Goal: Task Accomplishment & Management: Manage account settings

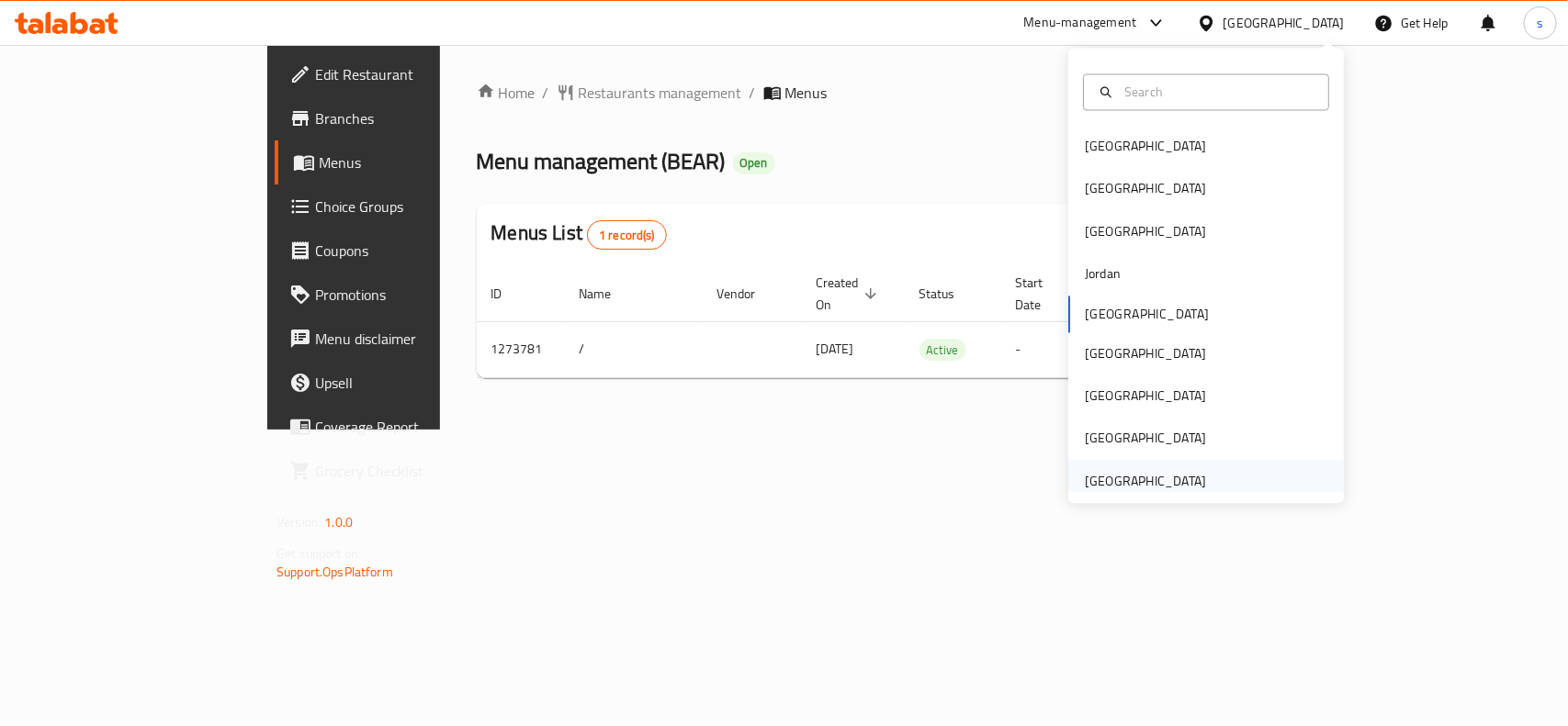
click at [1131, 487] on div "[GEOGRAPHIC_DATA]" at bounding box center [1146, 481] width 121 height 20
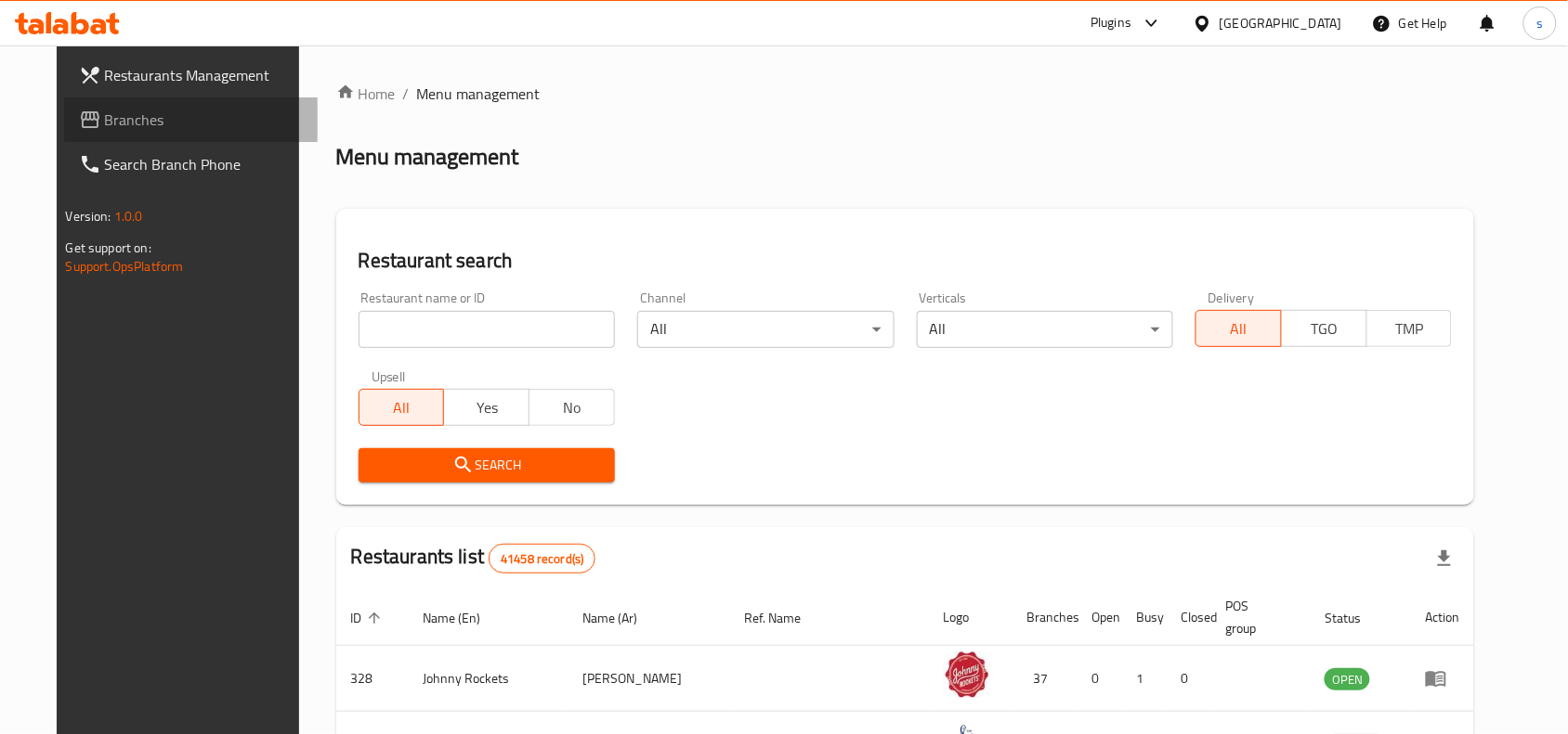
click at [105, 119] on span "Branches" at bounding box center [204, 120] width 198 height 22
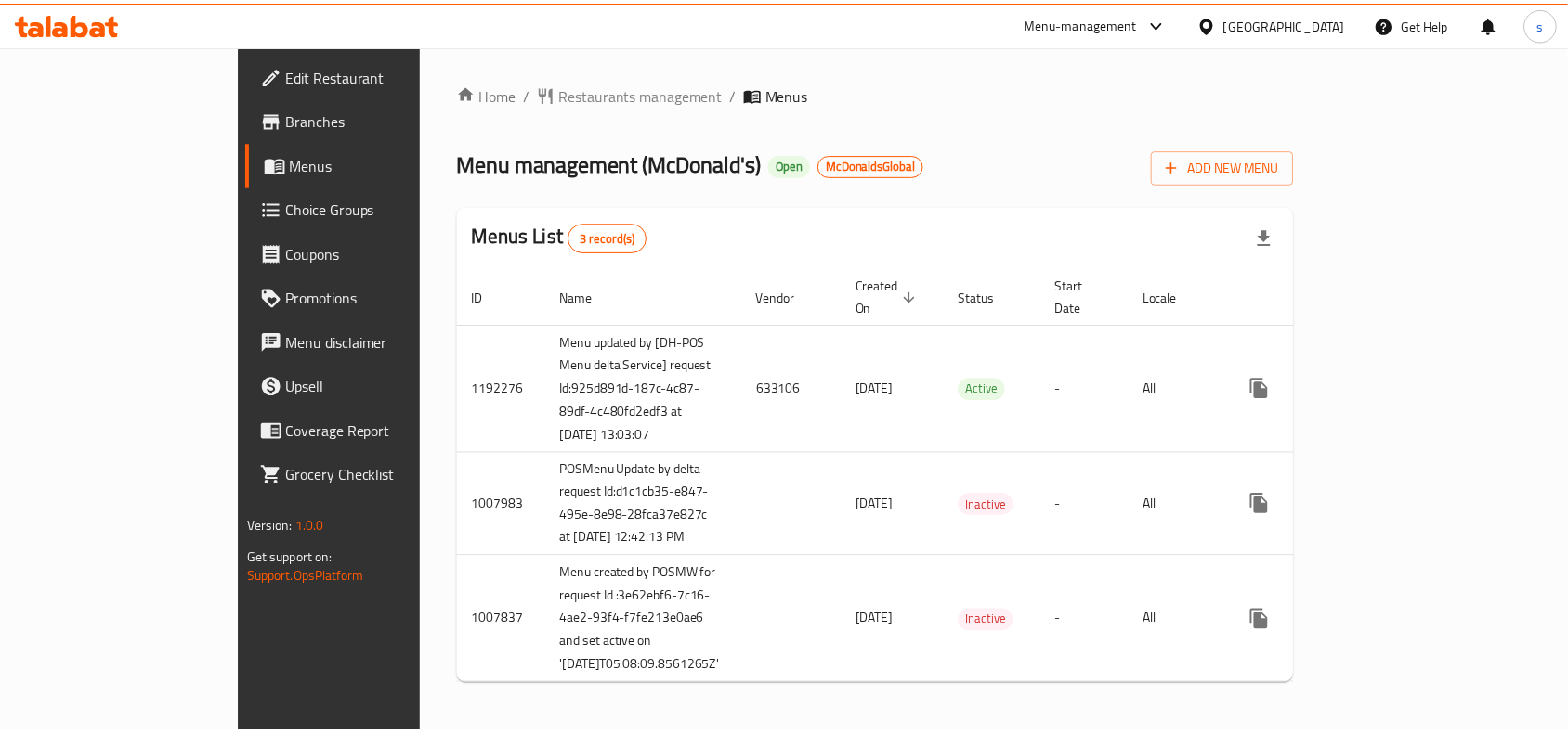
scroll to position [77, 0]
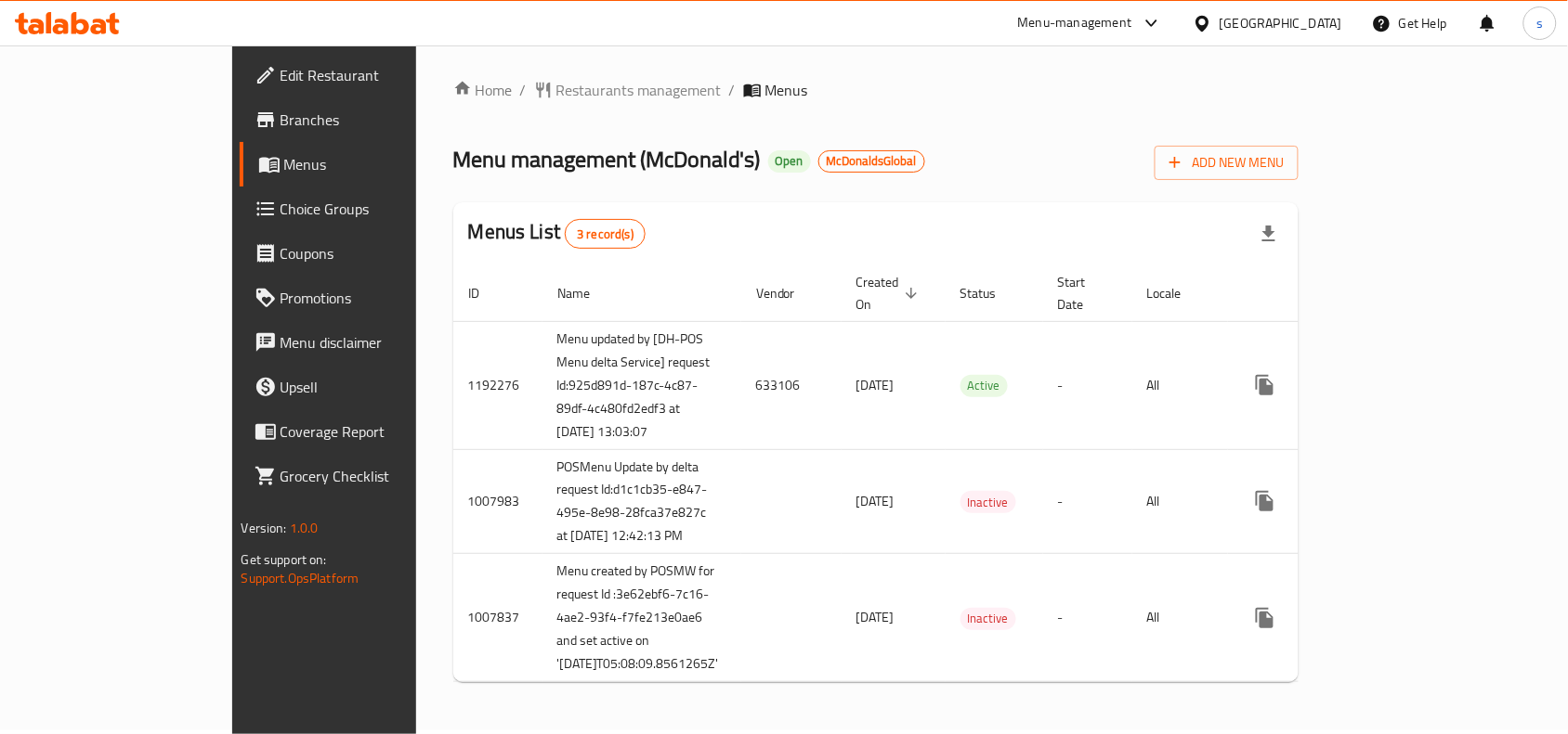
click at [866, 202] on div "Menus List 3 record(s)" at bounding box center [876, 233] width 846 height 63
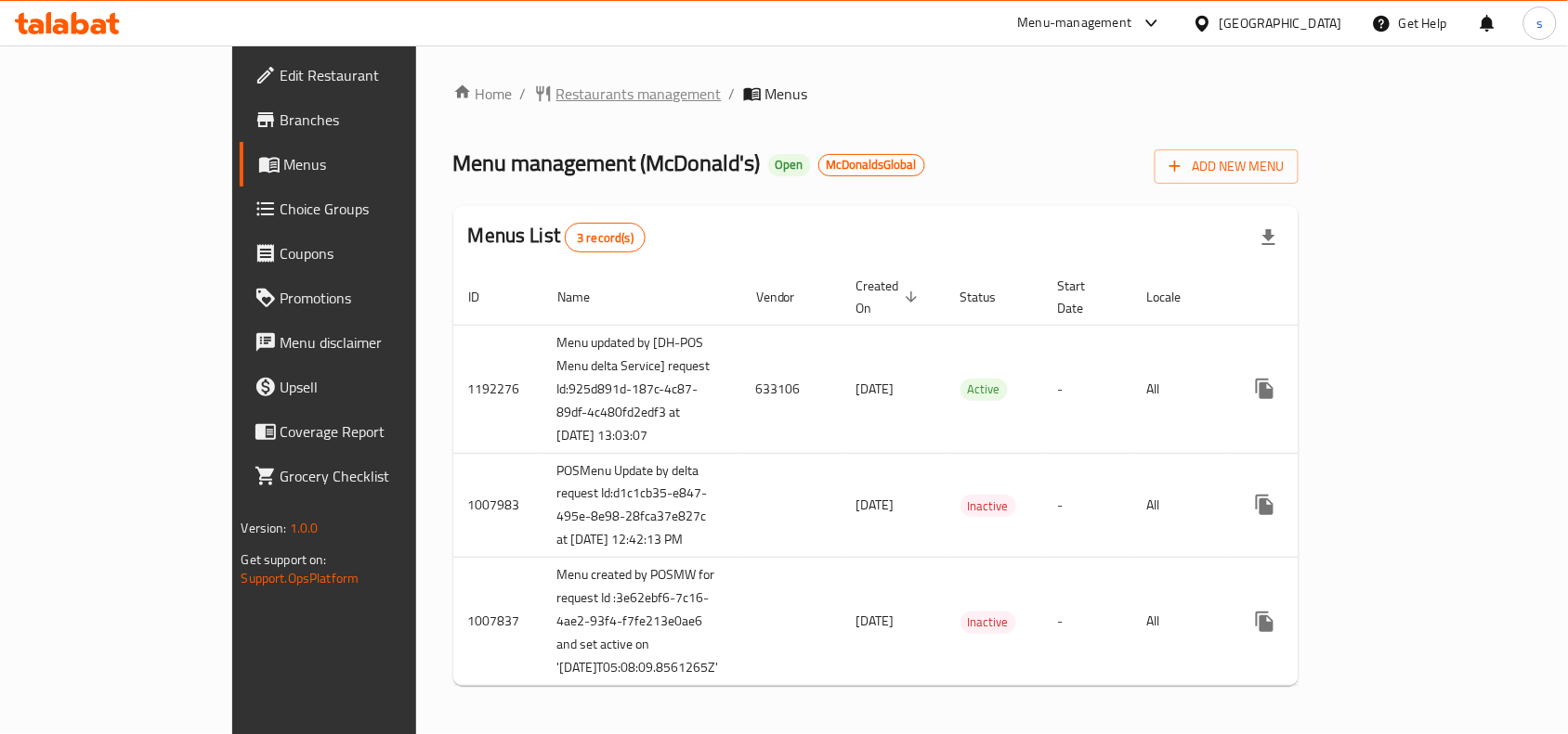
click at [556, 91] on span "Restaurants management" at bounding box center [639, 93] width 165 height 22
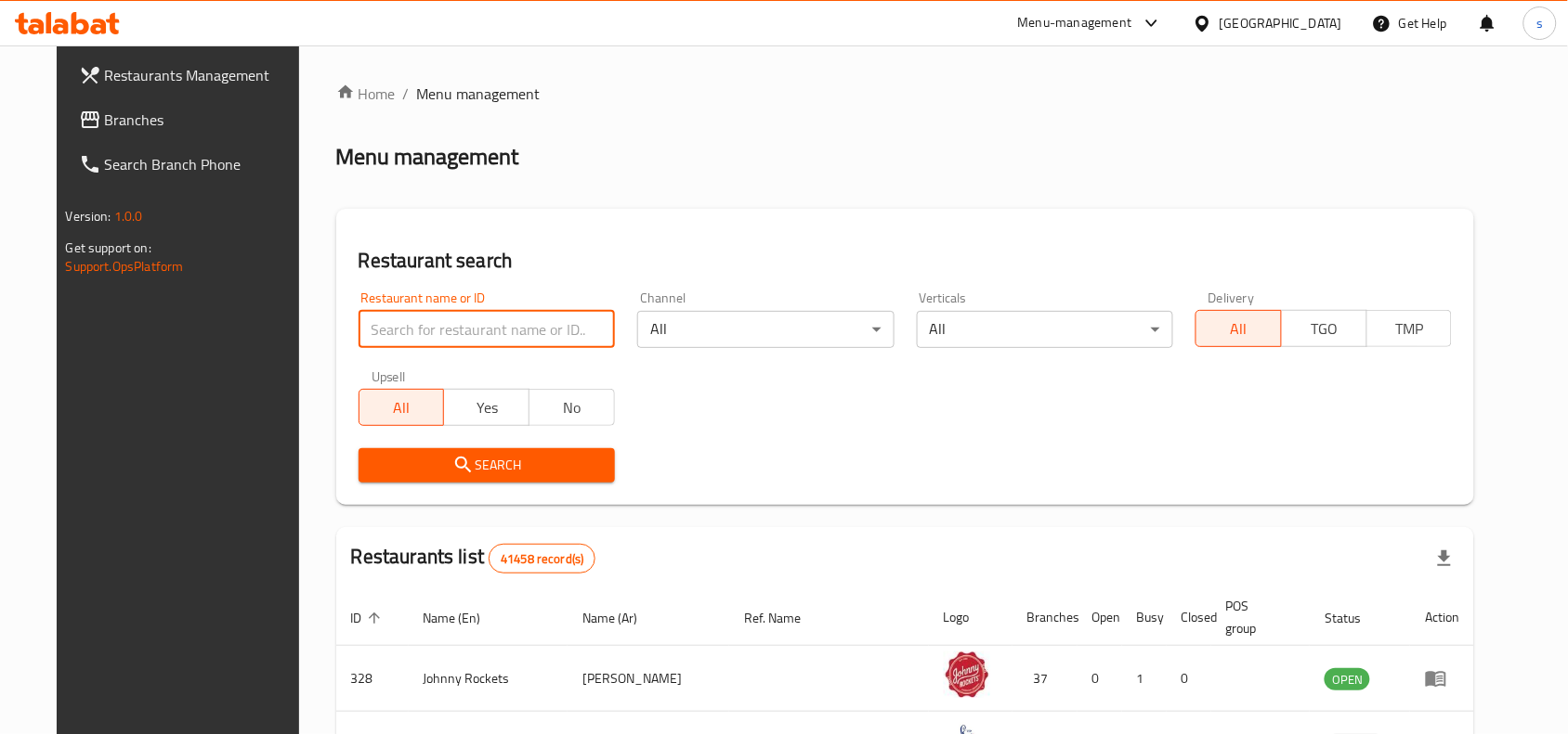
click at [430, 326] on input "search" at bounding box center [487, 330] width 257 height 37
paste input "621006"
type input "621006"
click at [452, 464] on icon "submit" at bounding box center [463, 465] width 22 height 22
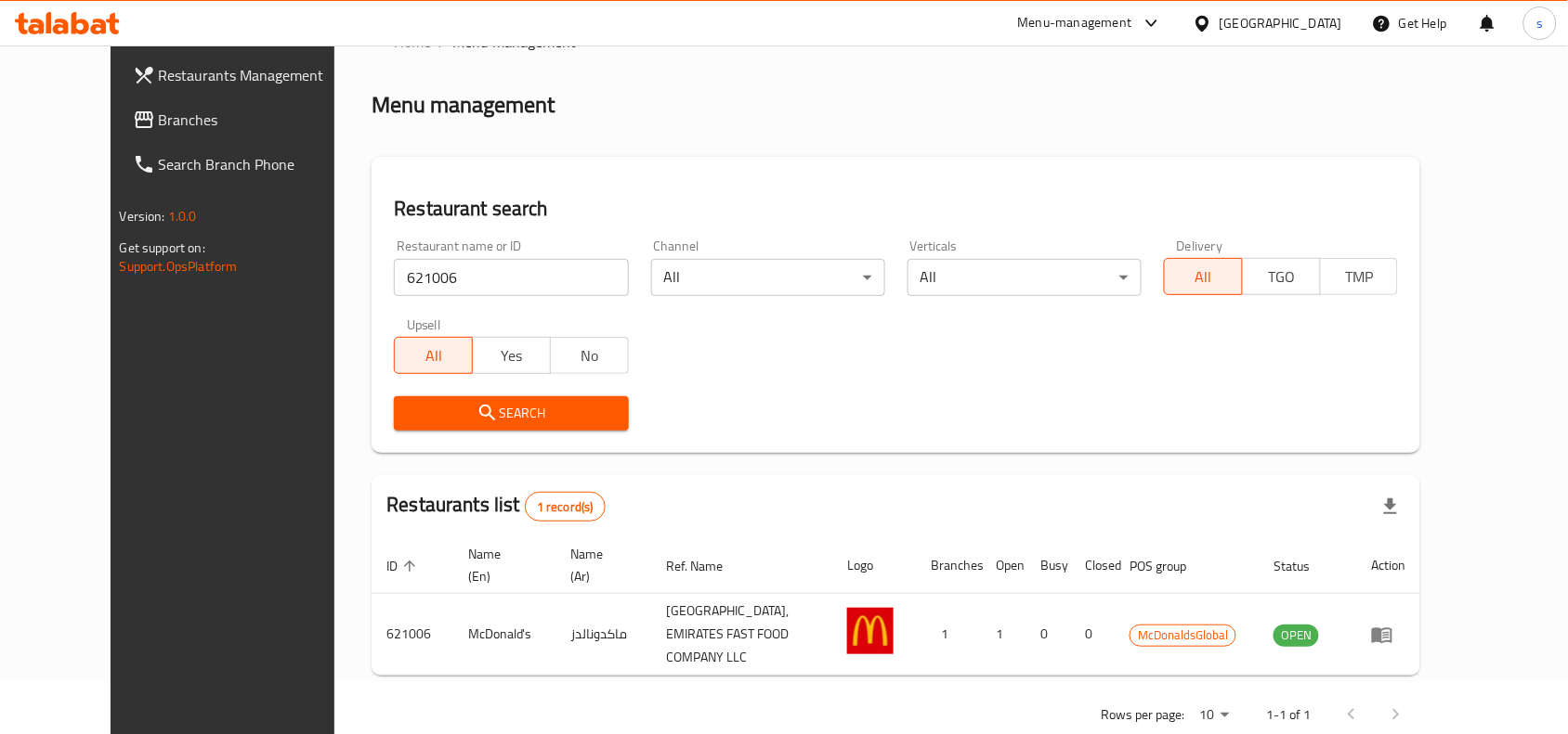
scroll to position [79, 0]
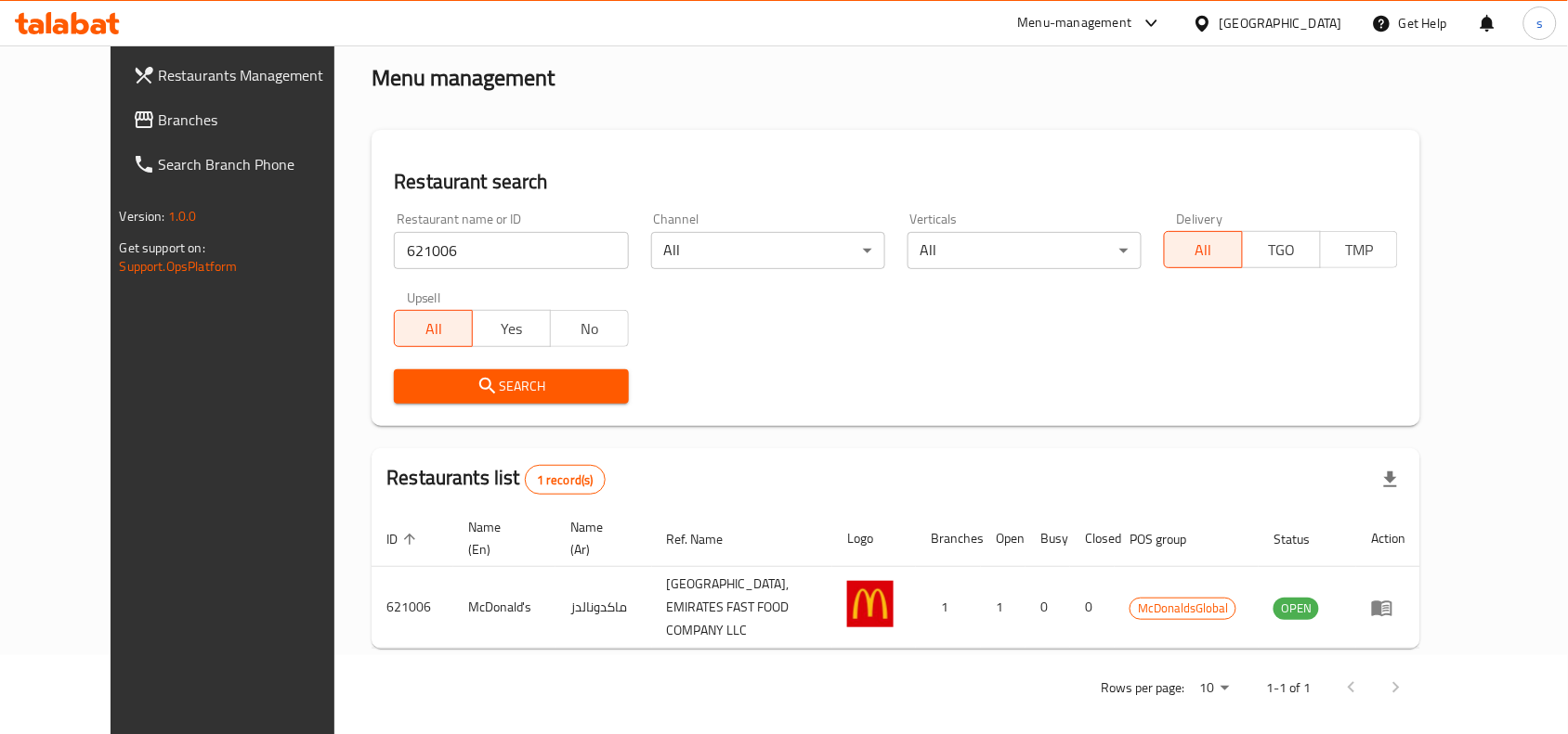
click at [1326, 11] on div "United Arab Emirates" at bounding box center [1267, 23] width 179 height 45
click at [1301, 29] on div "United Arab Emirates" at bounding box center [1281, 22] width 123 height 20
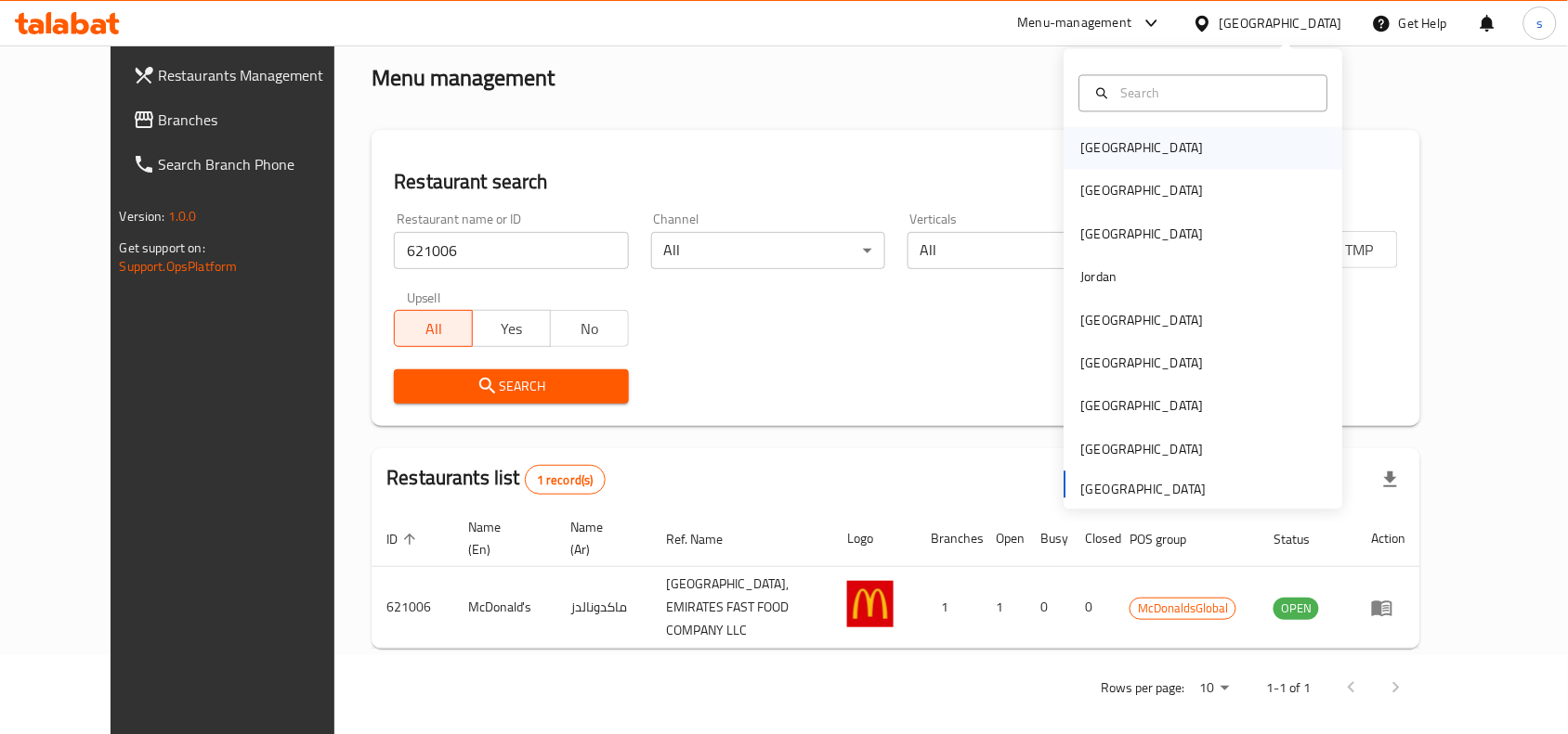
click at [1093, 139] on div "Bahrain" at bounding box center [1142, 148] width 123 height 20
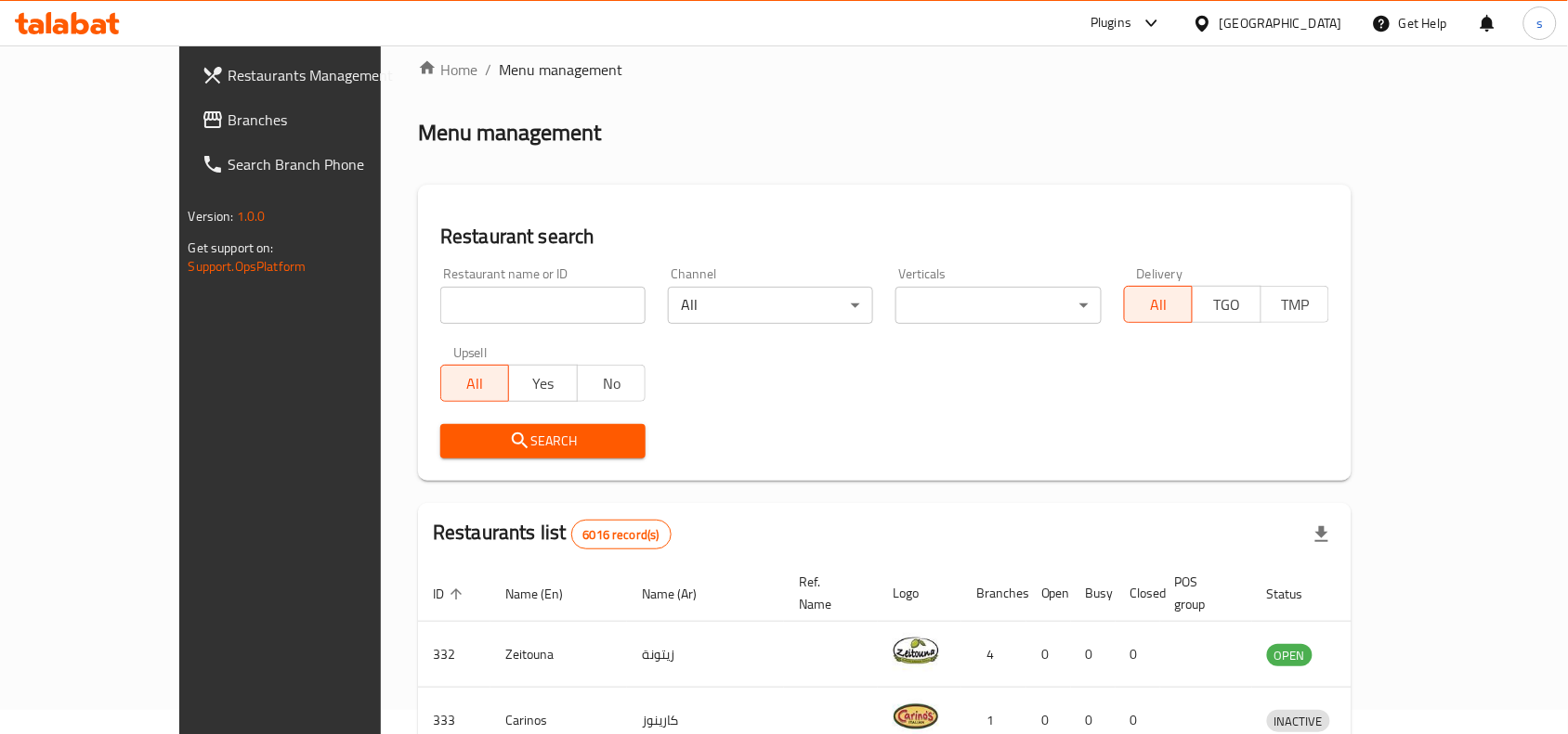
scroll to position [79, 0]
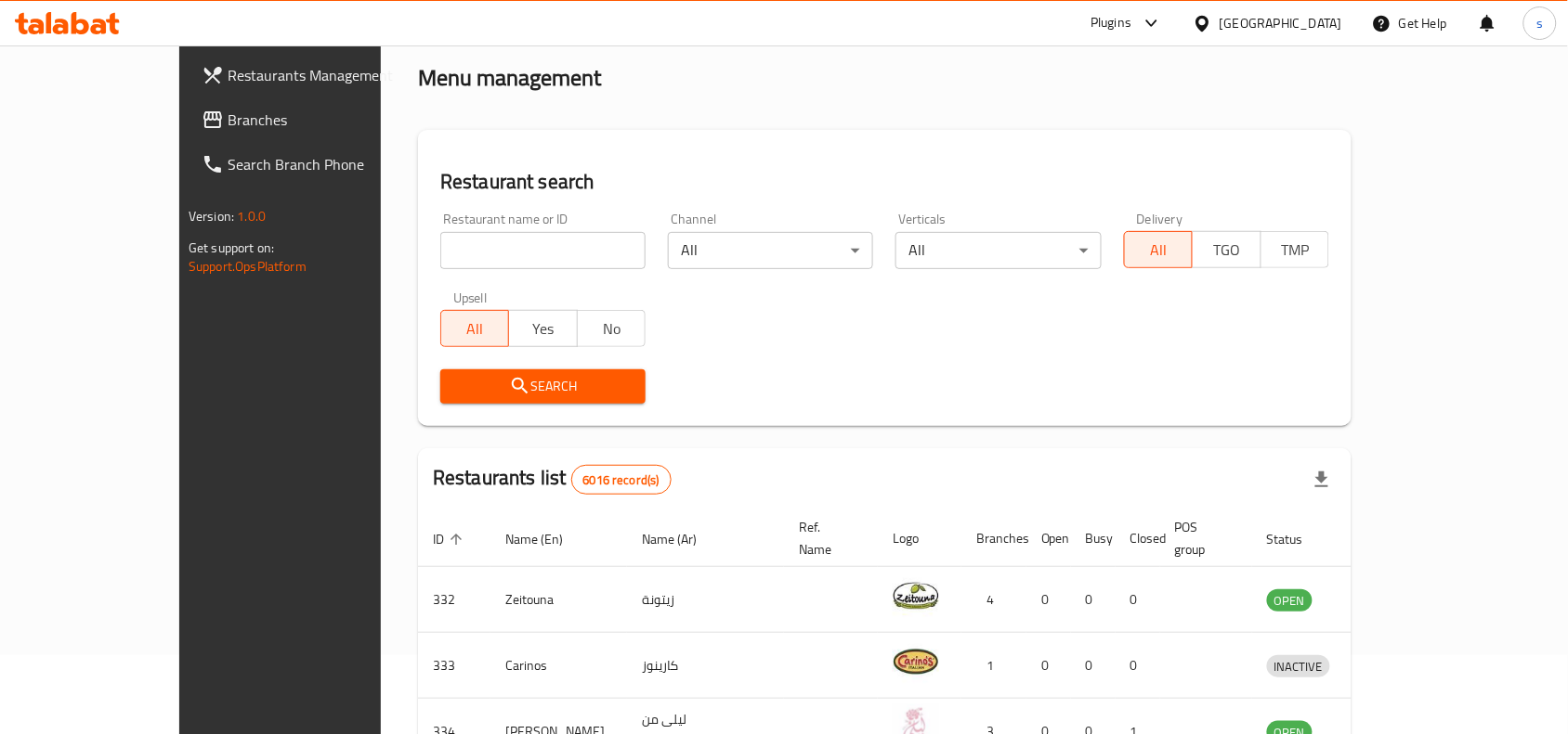
click at [1324, 21] on div "Bahrain" at bounding box center [1281, 22] width 123 height 20
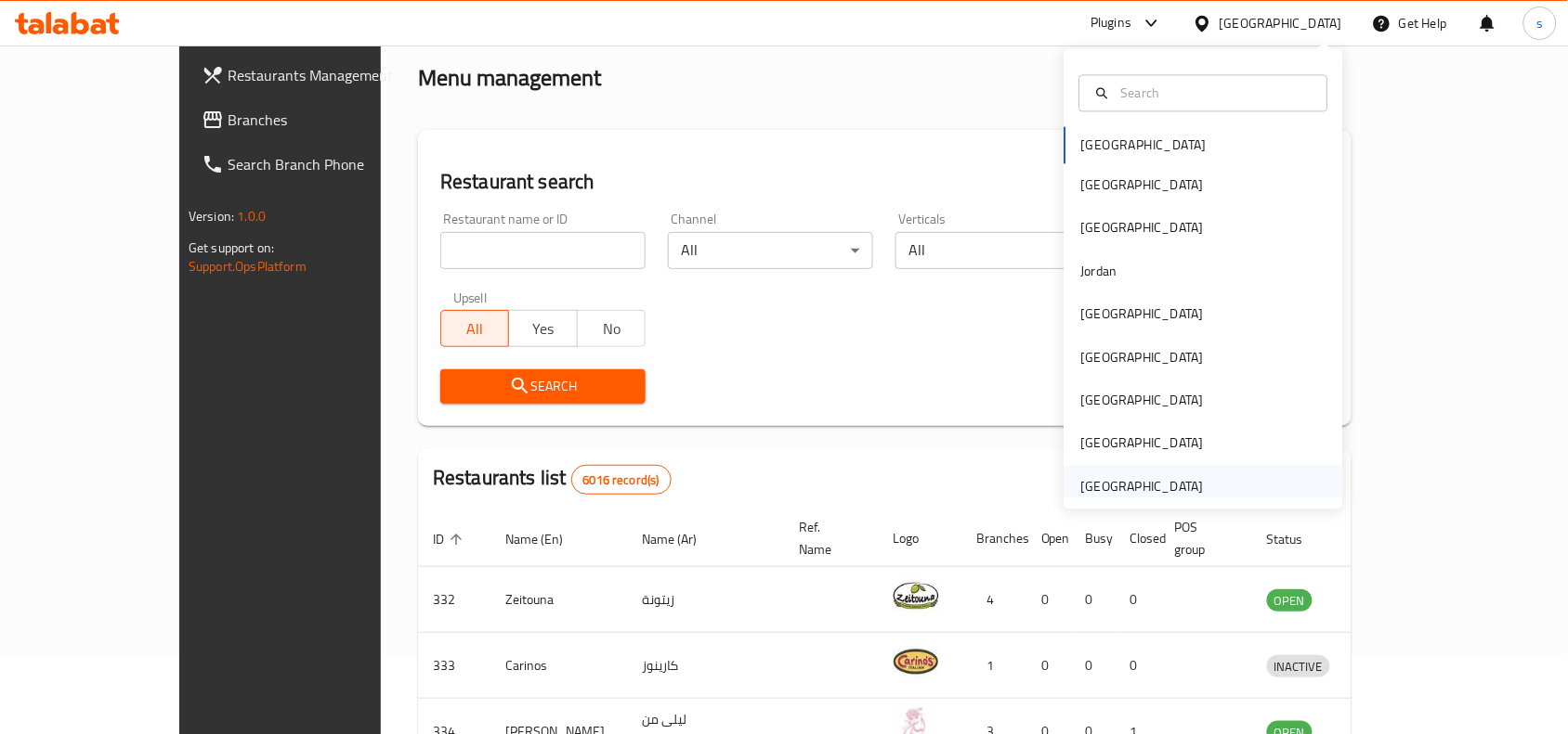
click at [1116, 490] on div "United Arab Emirates" at bounding box center [1142, 486] width 123 height 20
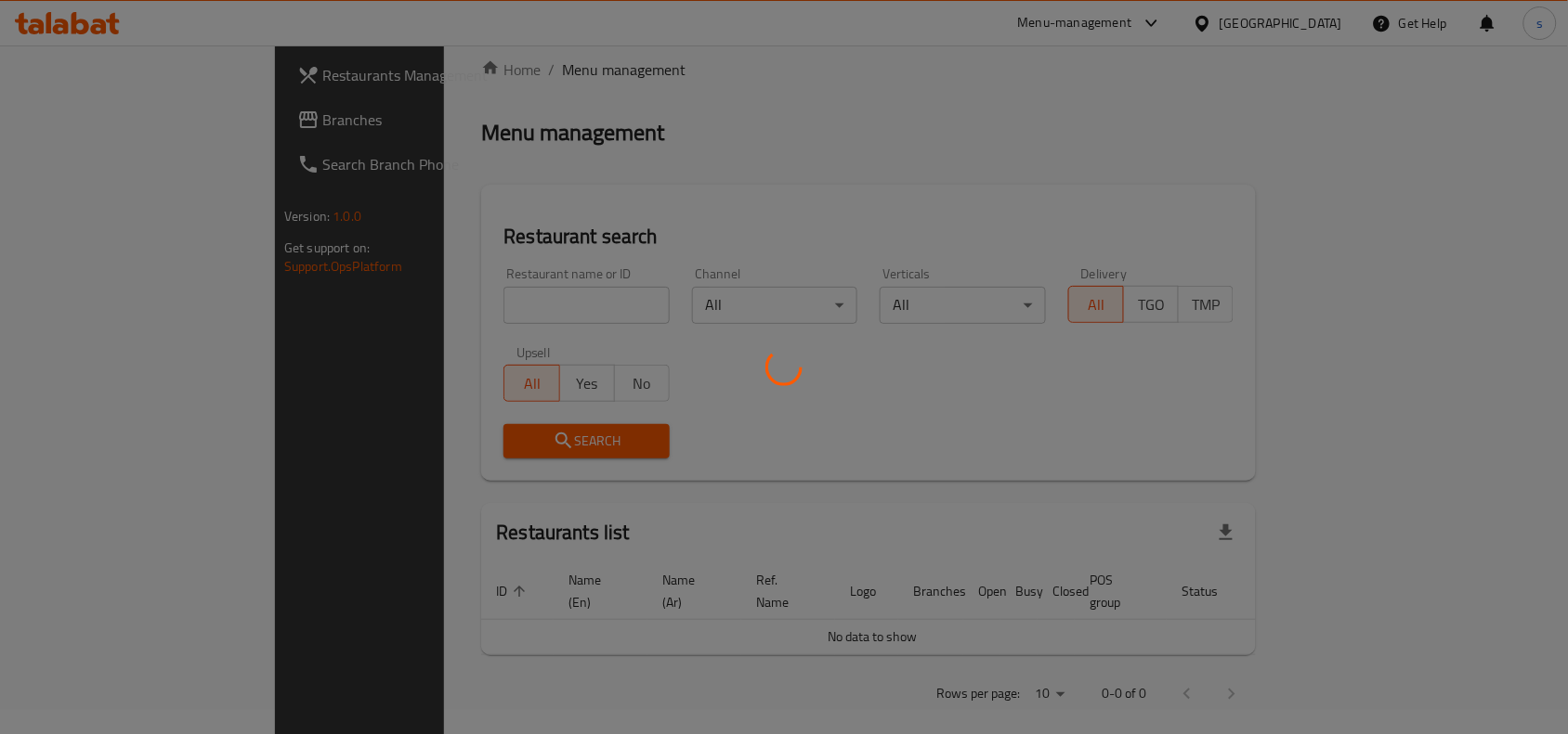
scroll to position [79, 0]
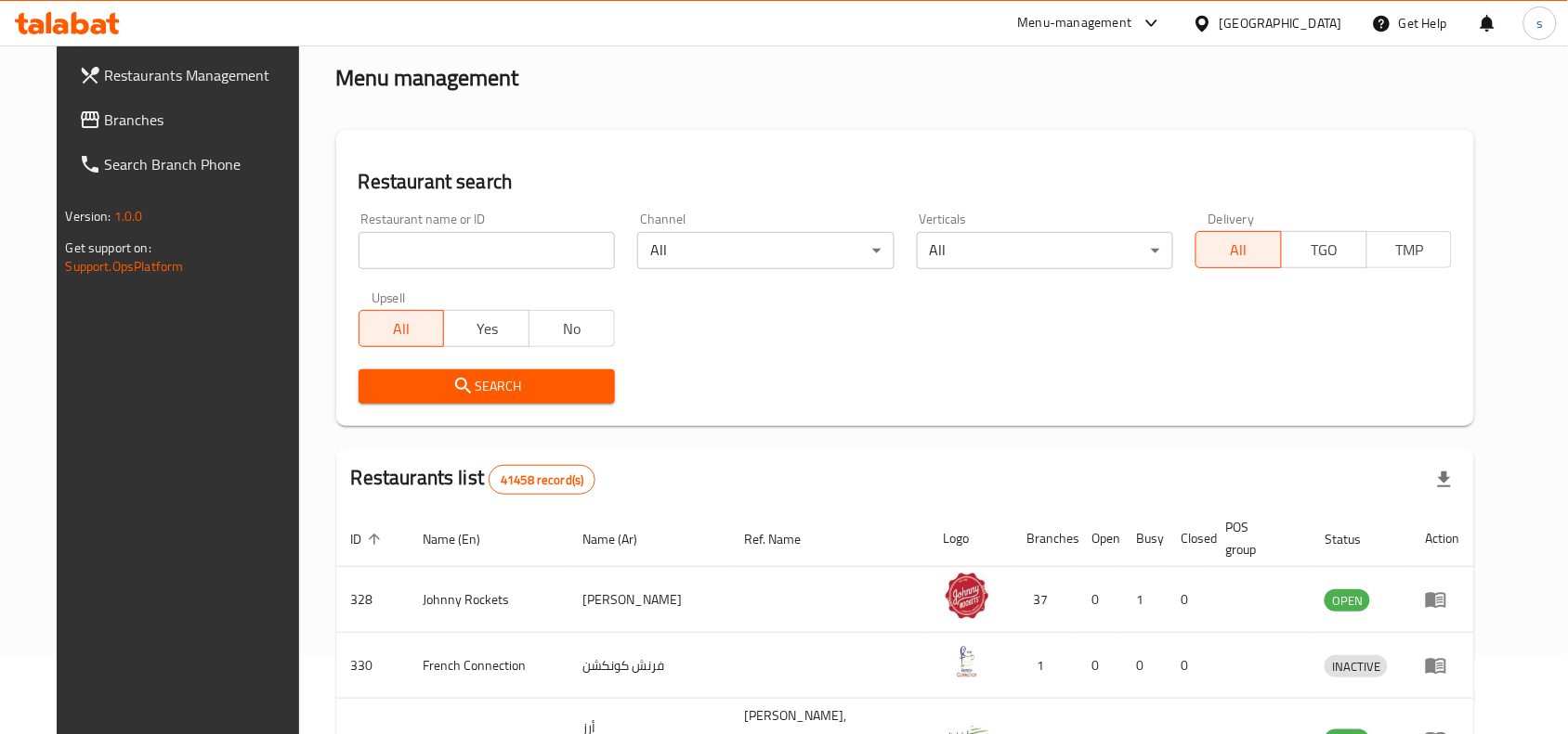
click at [105, 119] on span "Branches" at bounding box center [204, 120] width 198 height 22
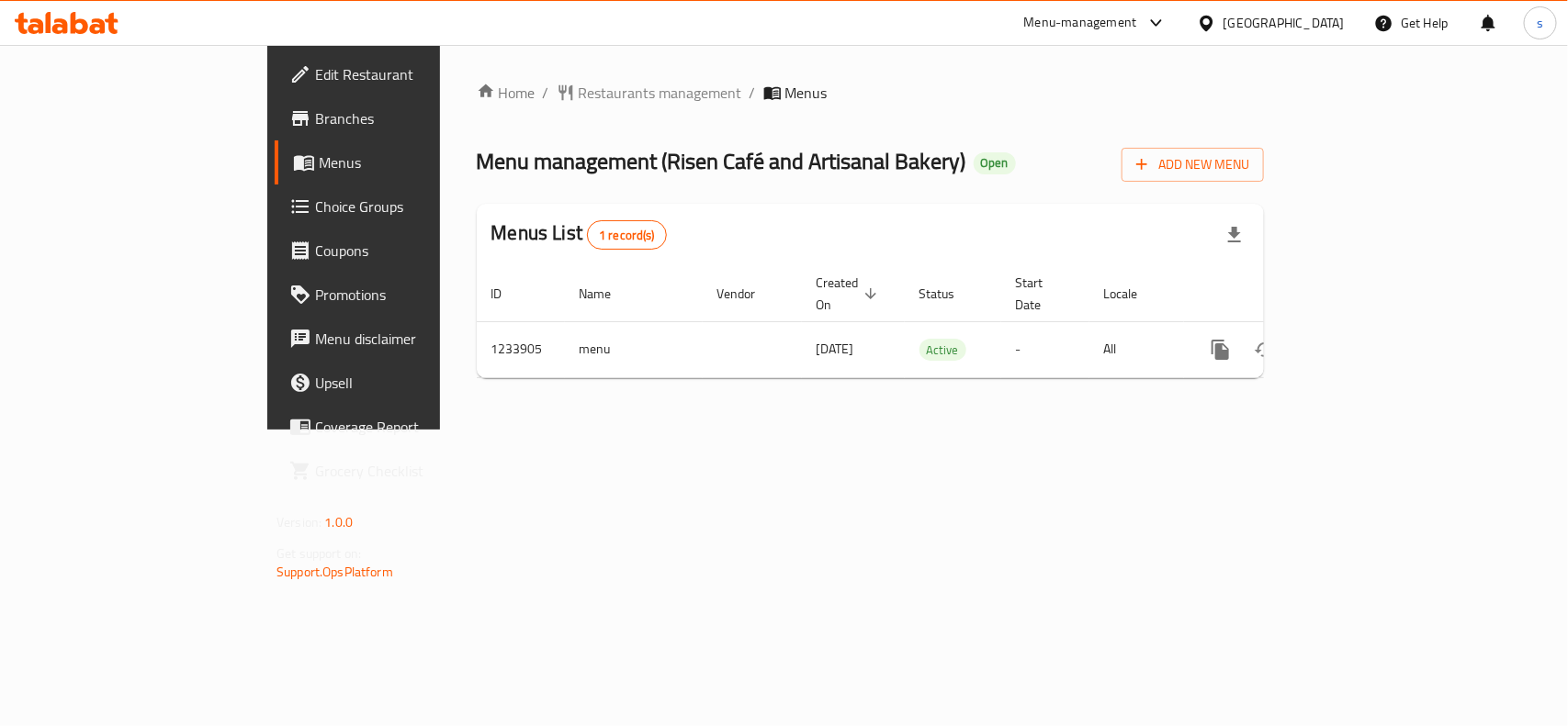
click at [1295, 24] on div "[GEOGRAPHIC_DATA]" at bounding box center [1284, 22] width 121 height 20
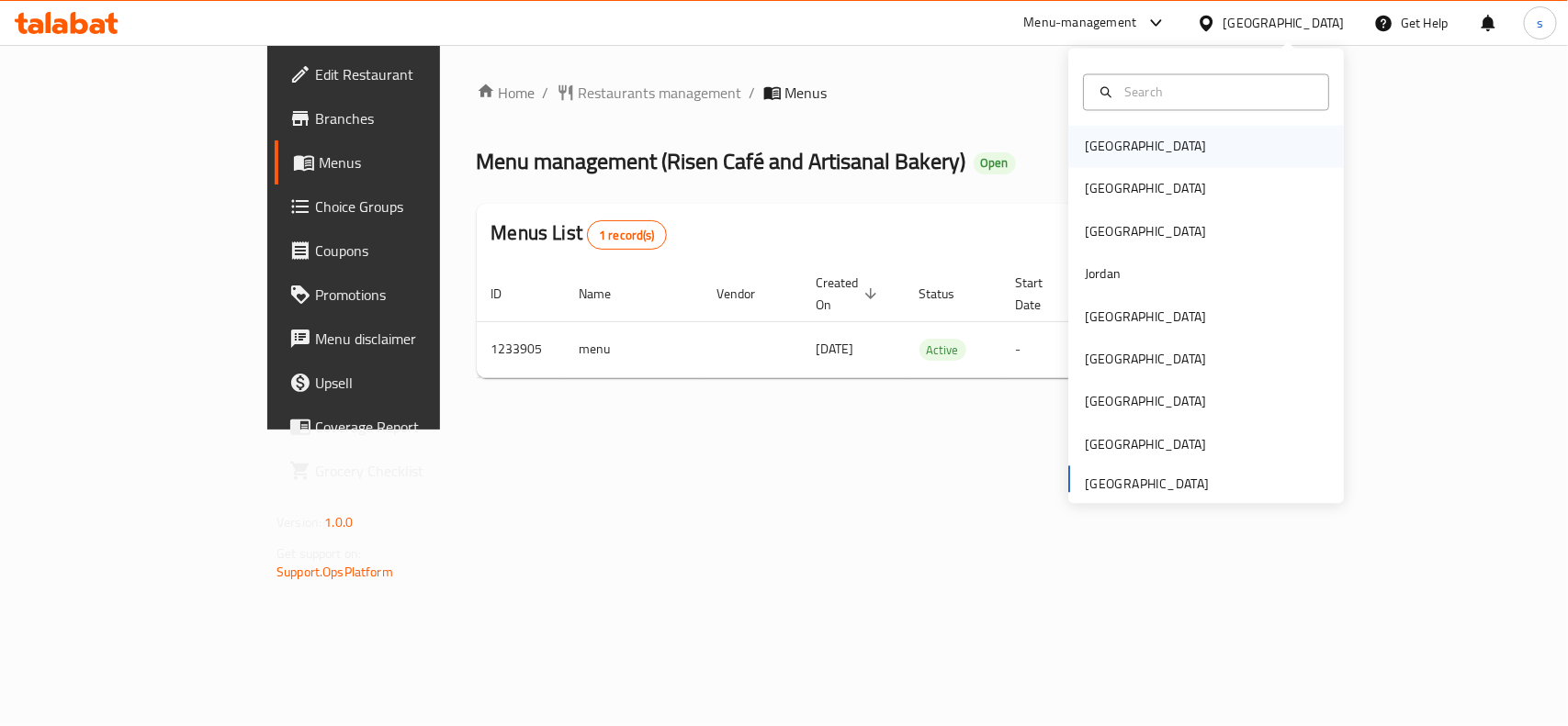
click at [1109, 145] on div "[GEOGRAPHIC_DATA]" at bounding box center [1146, 146] width 121 height 20
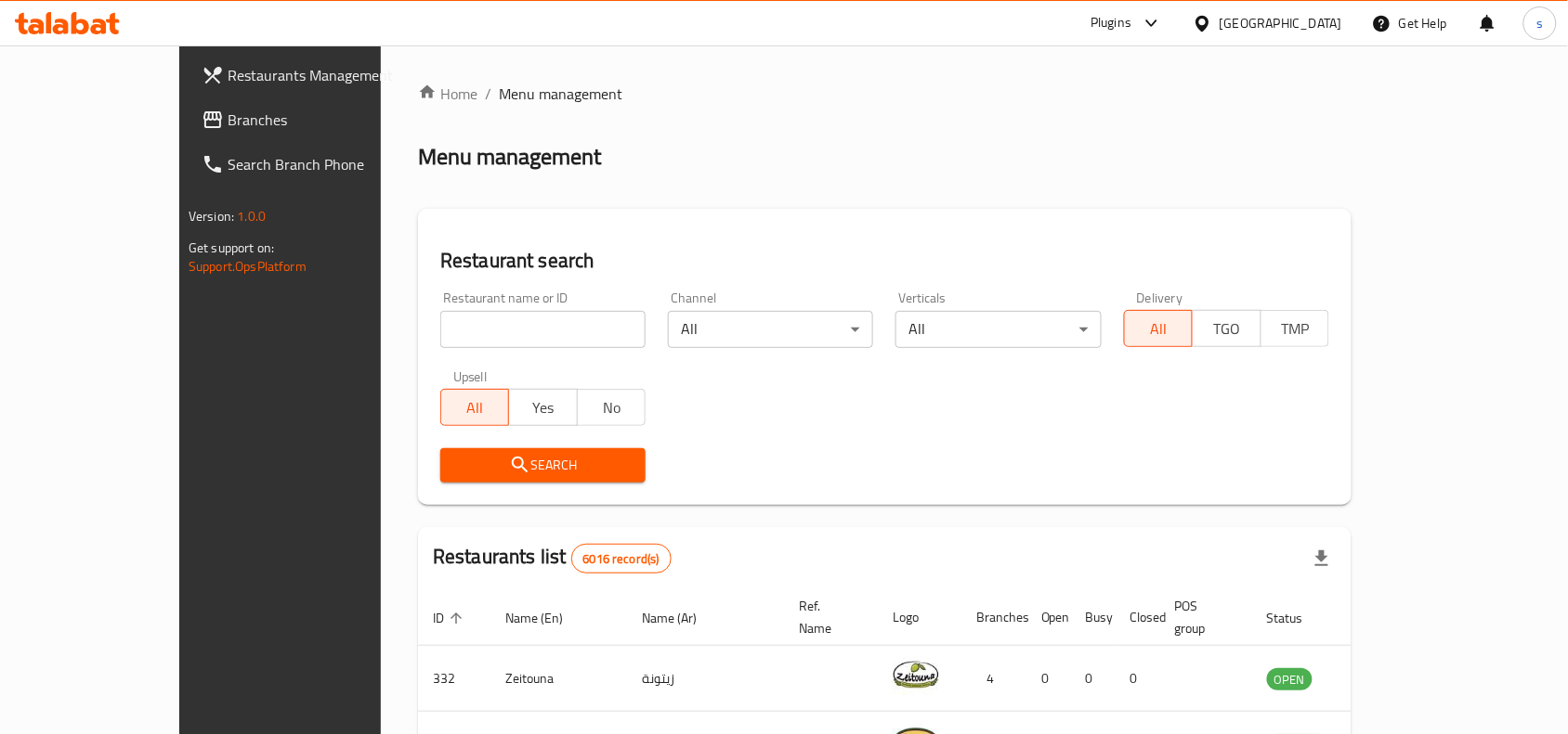
click at [1320, 16] on div "[GEOGRAPHIC_DATA]" at bounding box center [1281, 22] width 123 height 20
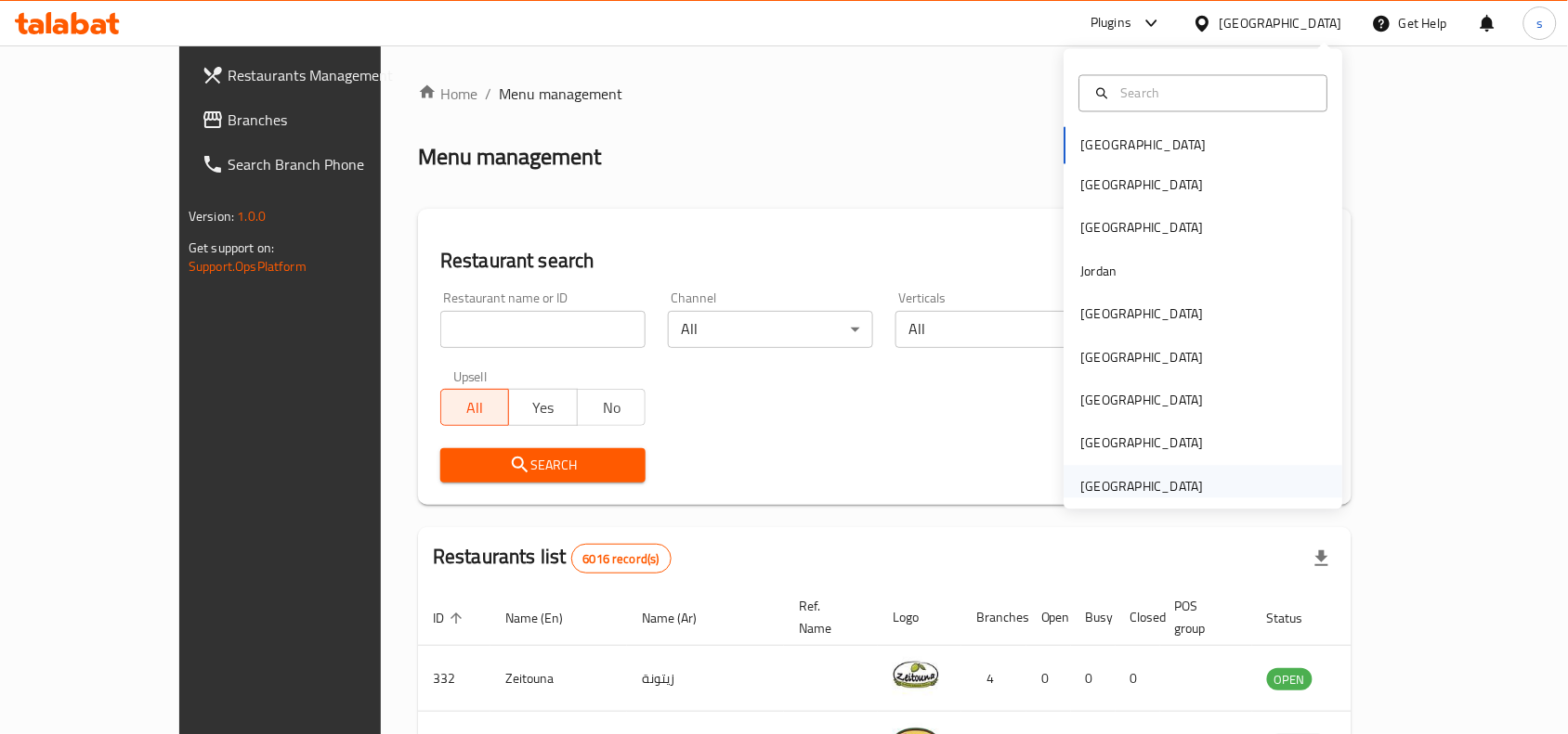
click at [1128, 484] on div "[GEOGRAPHIC_DATA]" at bounding box center [1142, 486] width 123 height 20
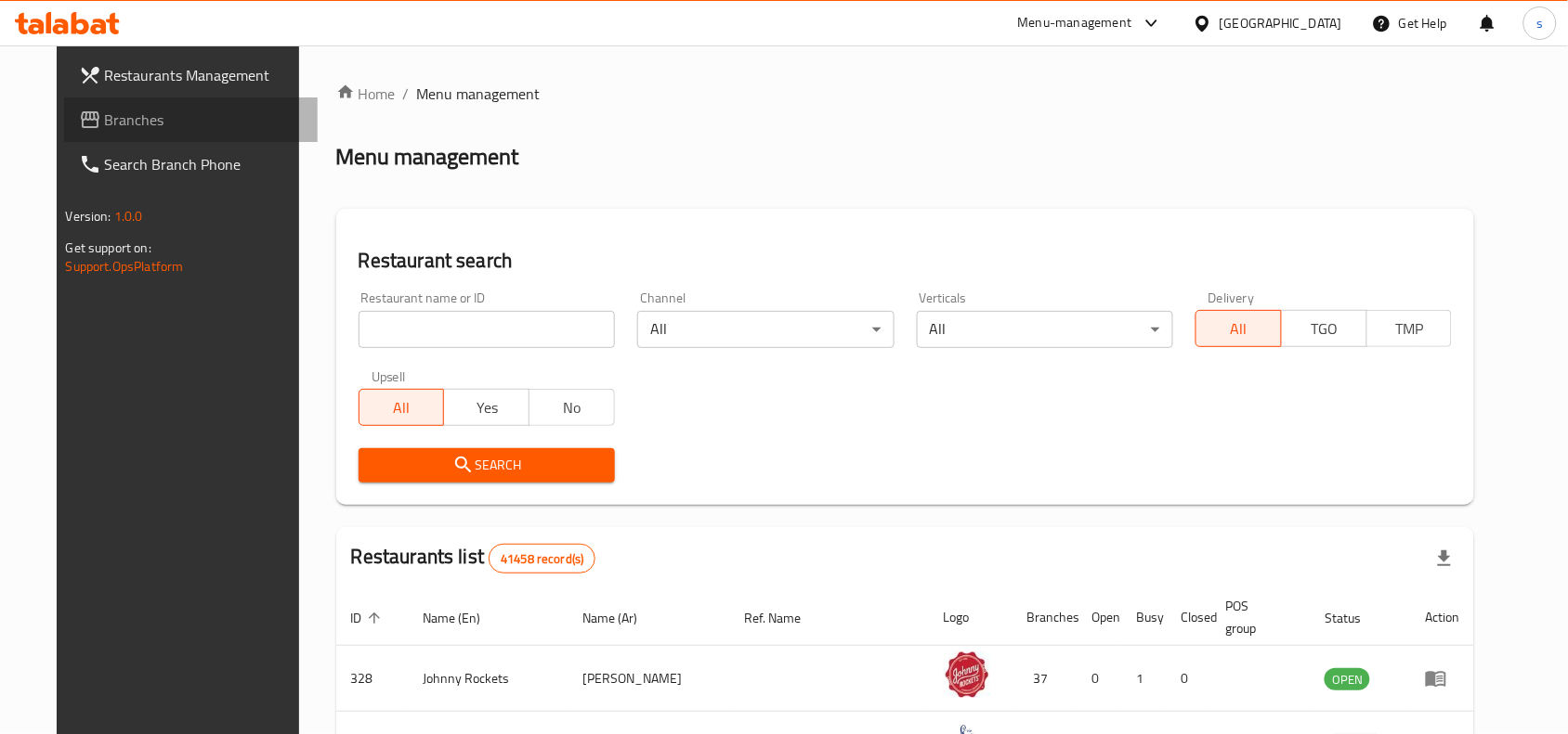
click at [105, 126] on span "Branches" at bounding box center [204, 120] width 198 height 22
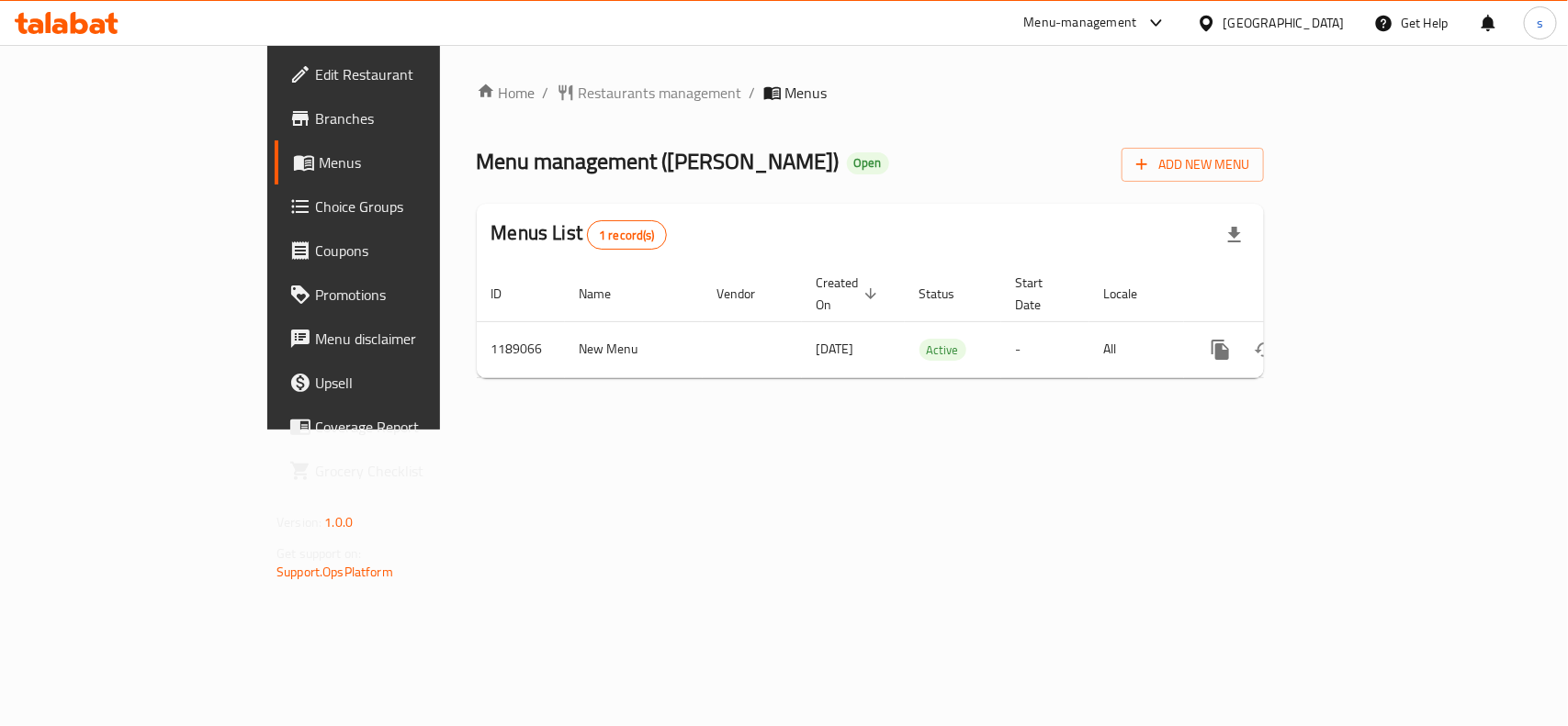
click at [1241, 21] on div "[GEOGRAPHIC_DATA]" at bounding box center [1284, 22] width 121 height 20
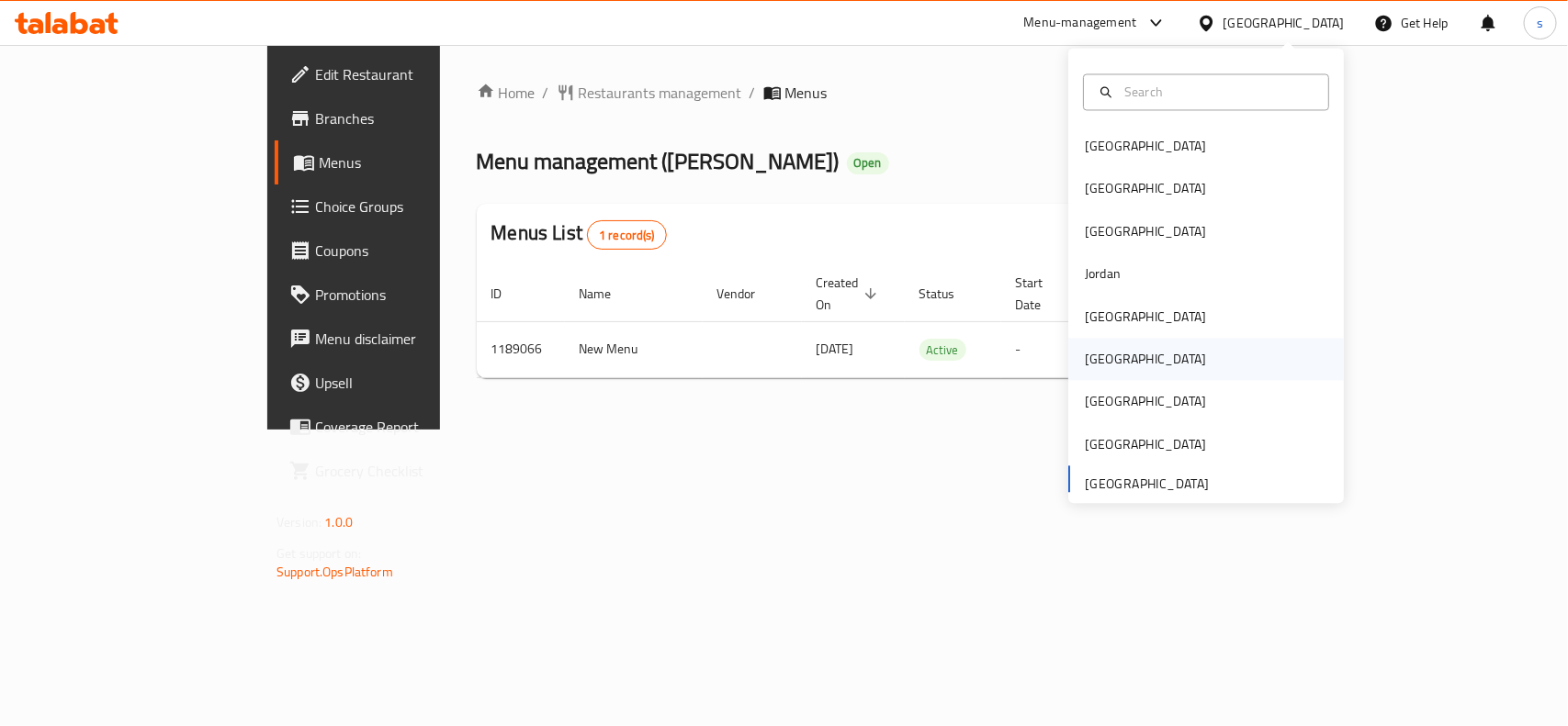
click at [1086, 359] on div "[GEOGRAPHIC_DATA]" at bounding box center [1146, 360] width 121 height 20
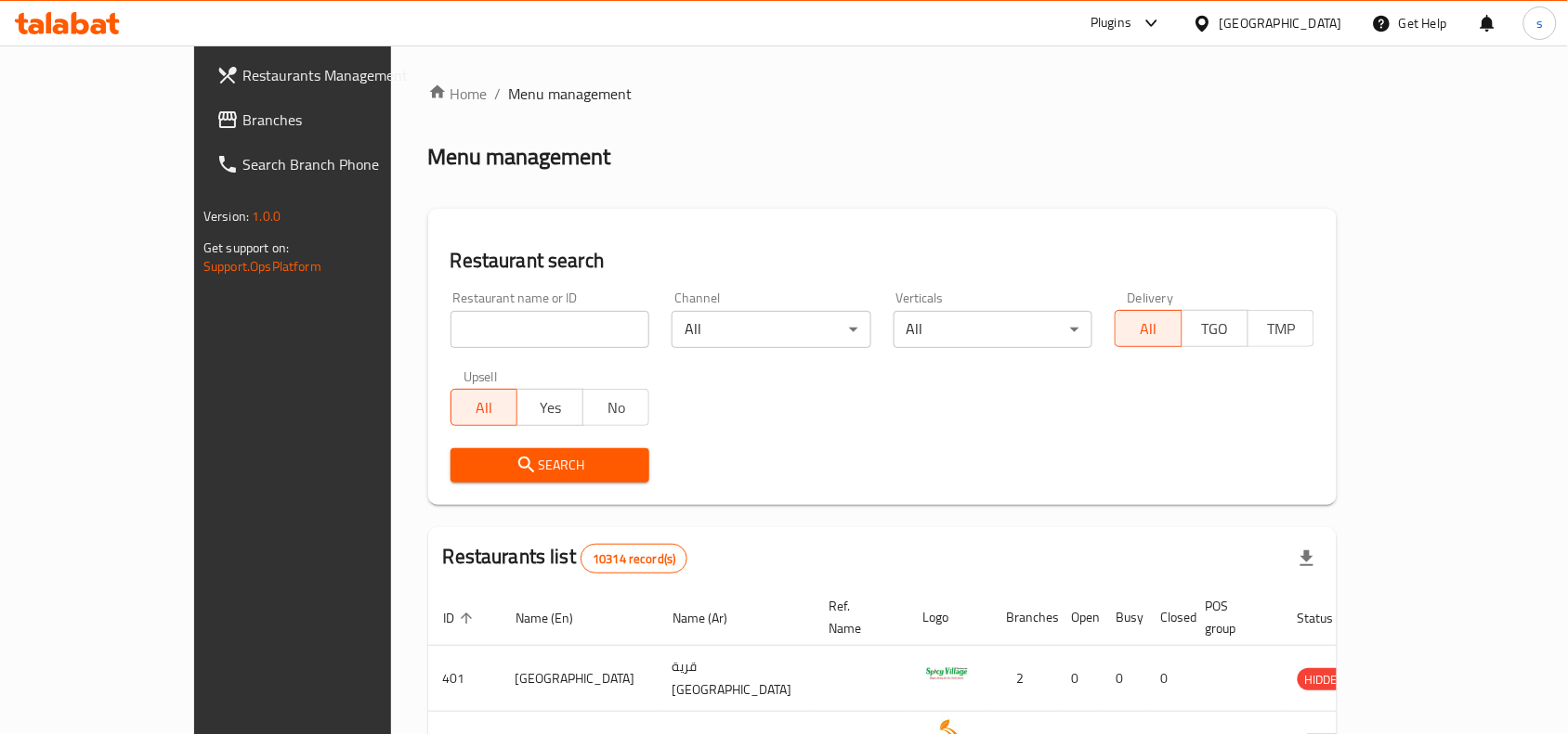
click at [242, 119] on span "Branches" at bounding box center [341, 120] width 198 height 22
